Goal: Check status: Check status

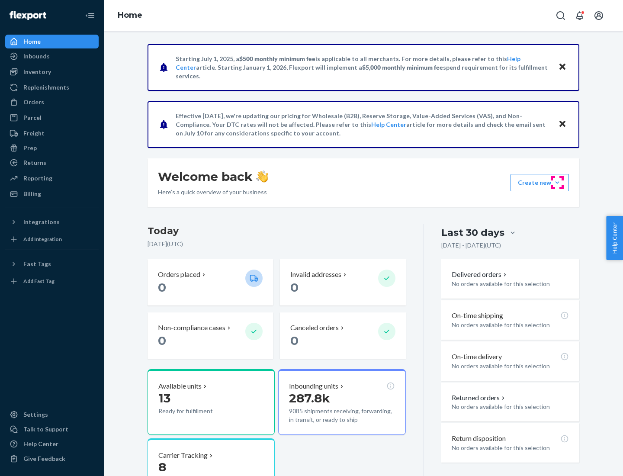
click at [557, 183] on button "Create new Create new inbound Create new order Create new product" at bounding box center [539, 182] width 58 height 17
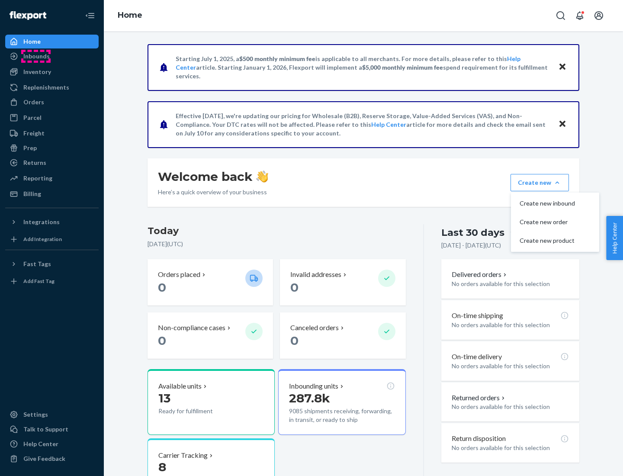
click at [36, 56] on div "Inbounds" at bounding box center [36, 56] width 26 height 9
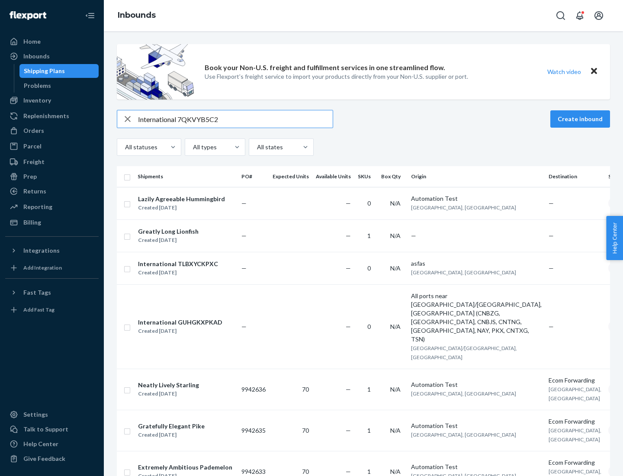
type input "International 7QKVYB5C29"
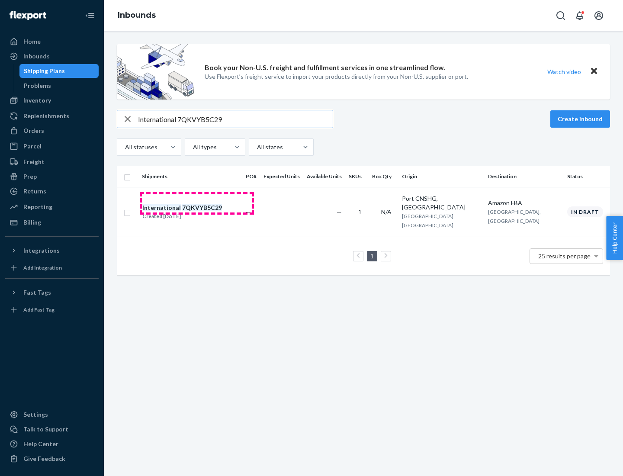
click at [197, 212] on div "Created [DATE]" at bounding box center [182, 216] width 80 height 9
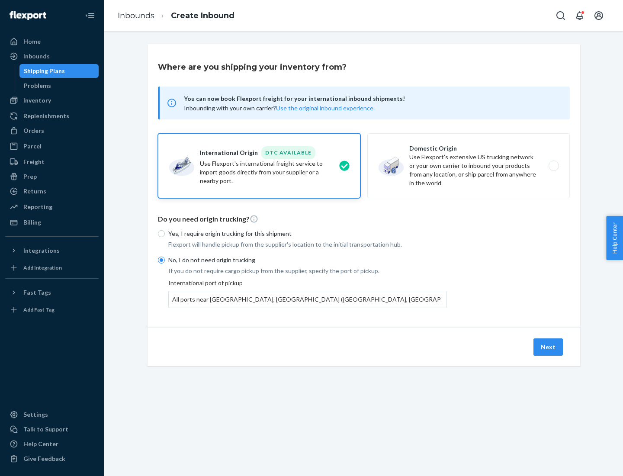
click at [548, 346] on button "Next" at bounding box center [547, 346] width 29 height 17
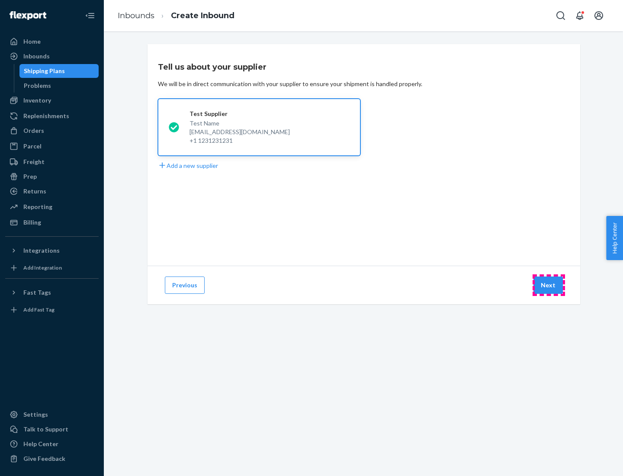
click at [548, 285] on button "Next" at bounding box center [547, 284] width 29 height 17
